Goal: Entertainment & Leisure: Consume media (video, audio)

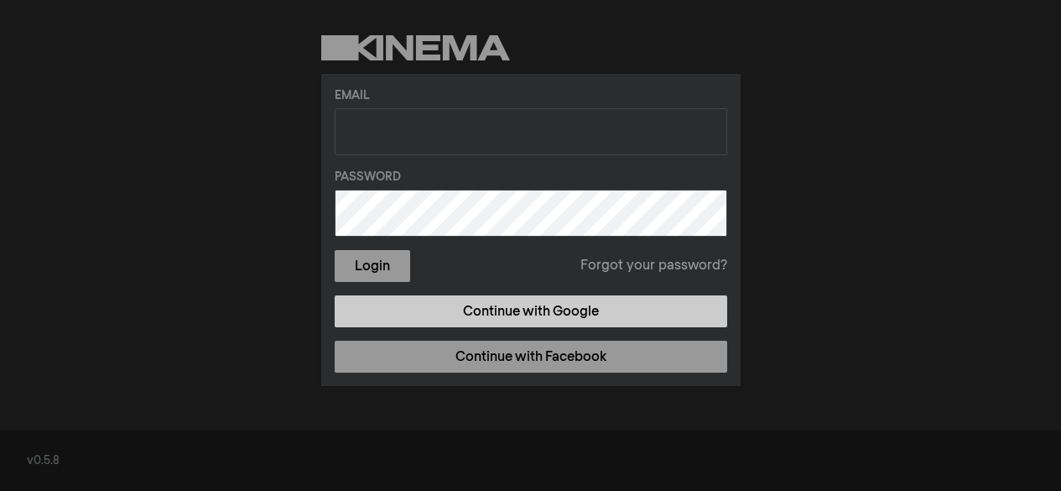
click at [509, 312] on link "Continue with Google" at bounding box center [531, 311] width 393 height 32
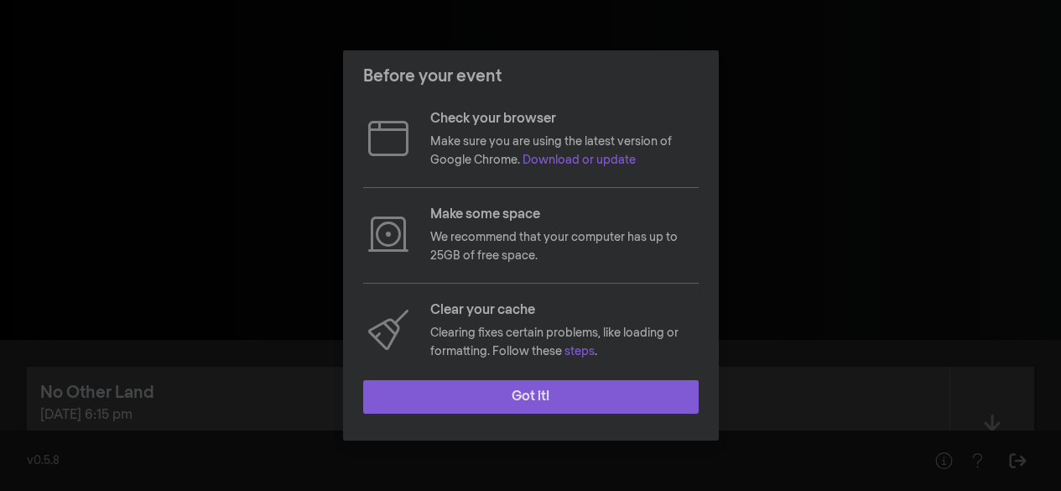
click at [515, 392] on button "Got it!" at bounding box center [531, 397] width 336 height 34
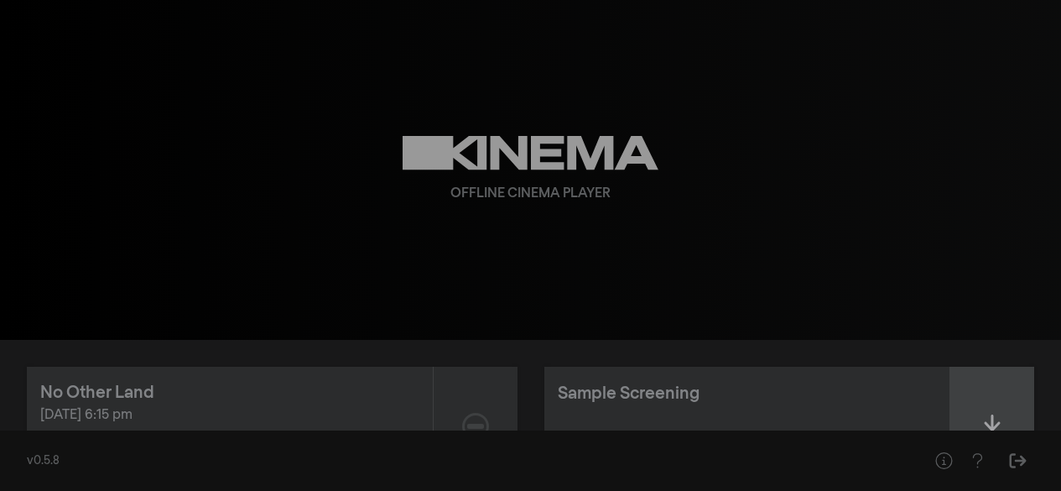
click at [973, 399] on div at bounding box center [993, 426] width 84 height 119
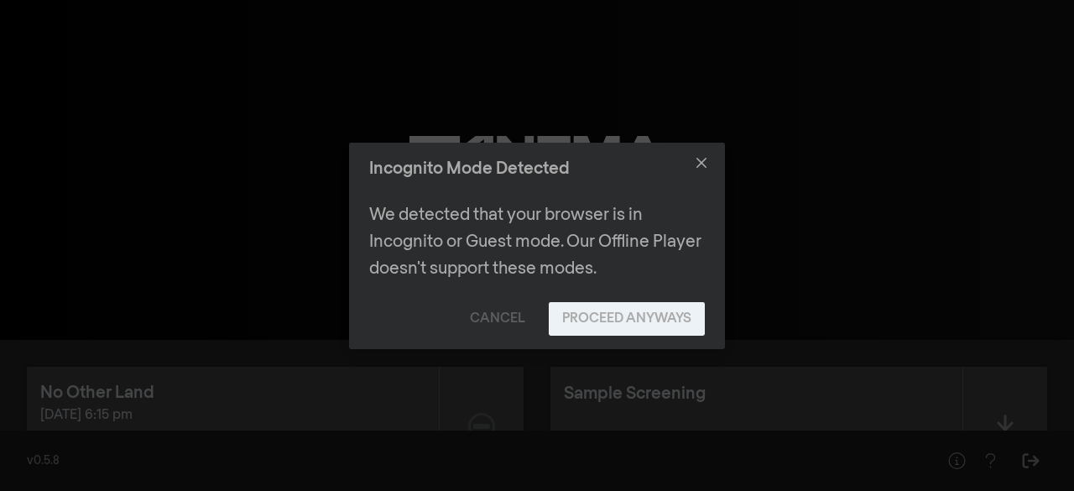
click at [569, 315] on button "Proceed Anyways" at bounding box center [627, 319] width 156 height 34
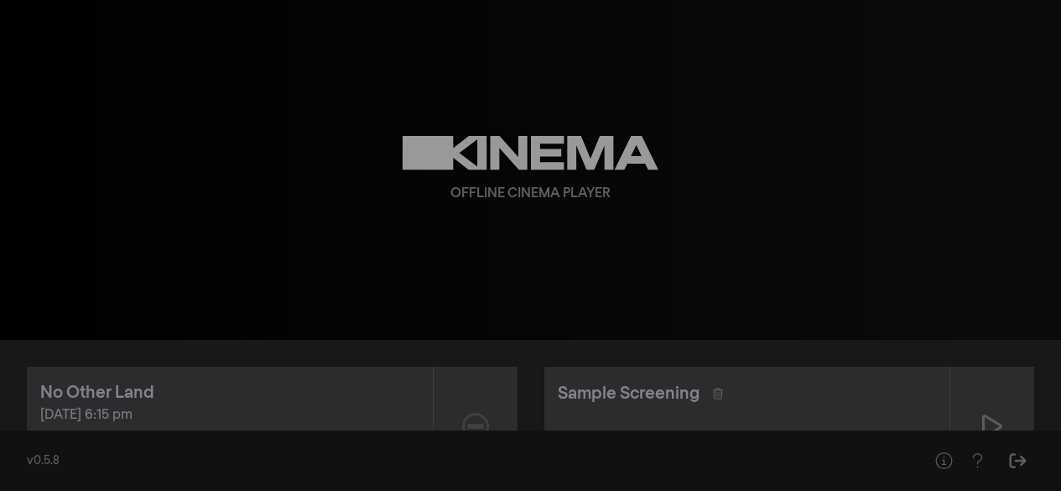
drag, startPoint x: 979, startPoint y: 426, endPoint x: 982, endPoint y: 435, distance: 8.8
click at [981, 426] on div at bounding box center [993, 426] width 84 height 119
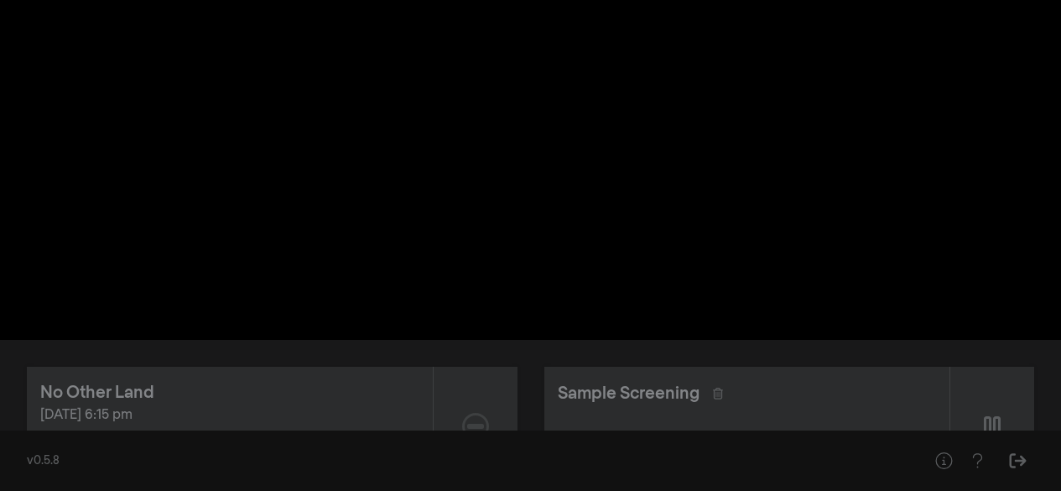
click at [522, 356] on div "No Other Land [DATE] 6:15 pm Available for download on [DATE] 6:15 pm Sample Sc…" at bounding box center [530, 426] width 1061 height 173
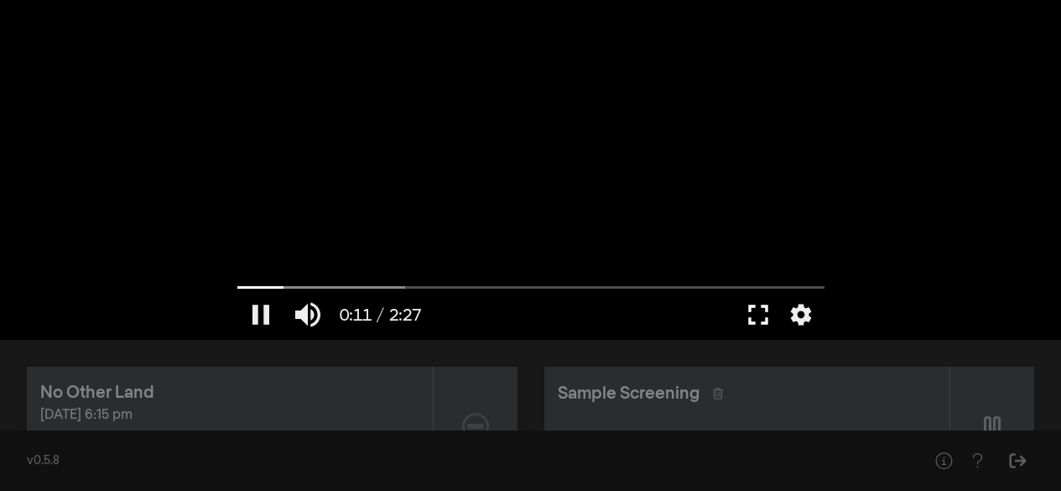
click at [755, 317] on button "fullscreen" at bounding box center [758, 314] width 47 height 50
click at [634, 211] on div at bounding box center [531, 170] width 604 height 340
type input "14.688215"
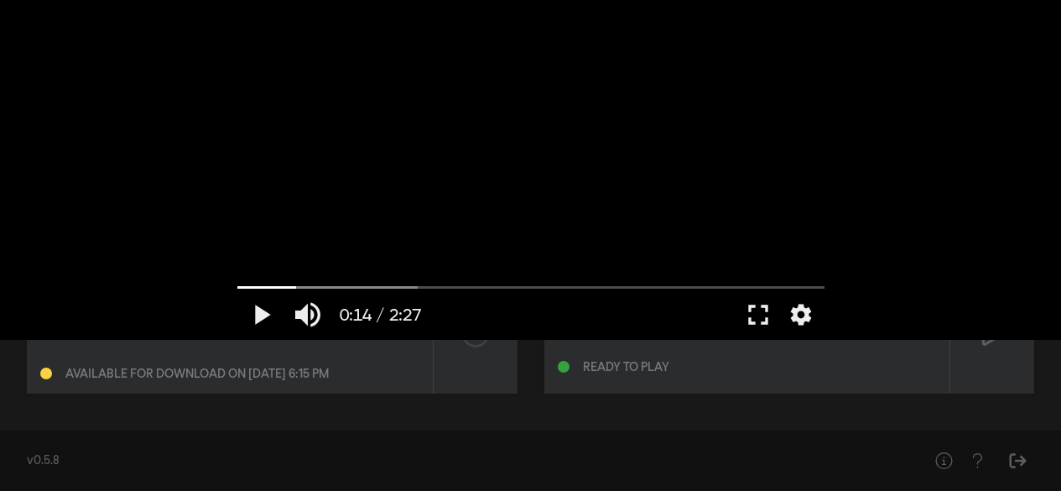
scroll to position [94, 0]
